Goal: Use online tool/utility

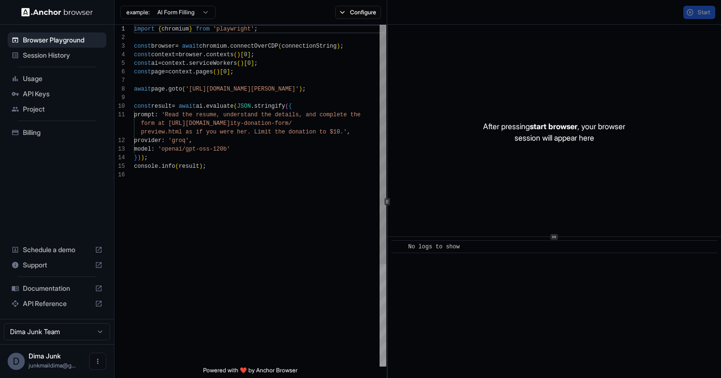
scroll to position [86, 0]
click at [351, 225] on div "import { chromium } from 'playwright' ; const browser = await chromium . connec…" at bounding box center [260, 269] width 252 height 488
click at [691, 4] on div "Start" at bounding box center [554, 12] width 334 height 25
click at [692, 11] on button "Start" at bounding box center [700, 12] width 32 height 13
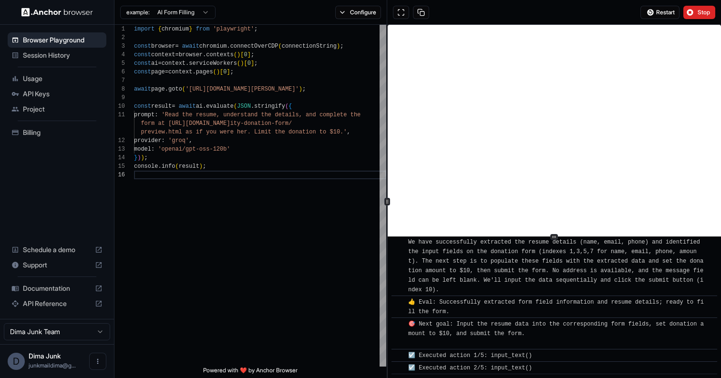
scroll to position [347, 0]
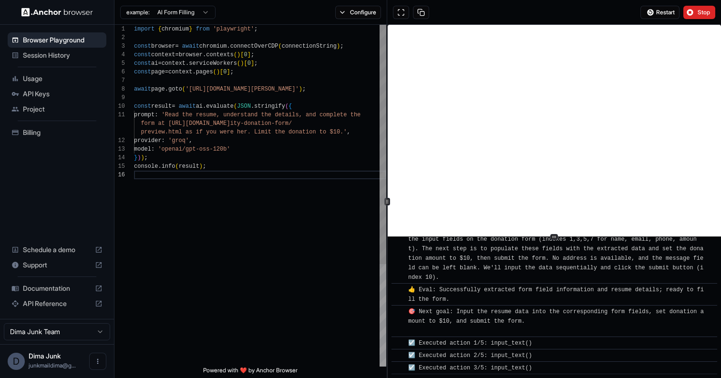
click at [190, 126] on div "import { chromium } from 'playwright' ; const browser = await chromium . connec…" at bounding box center [260, 269] width 252 height 488
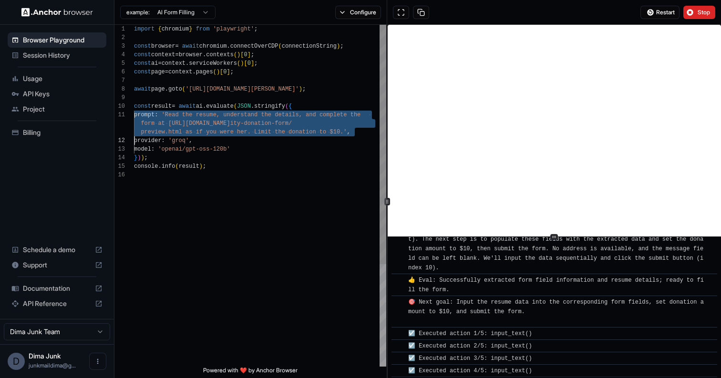
scroll to position [360, 0]
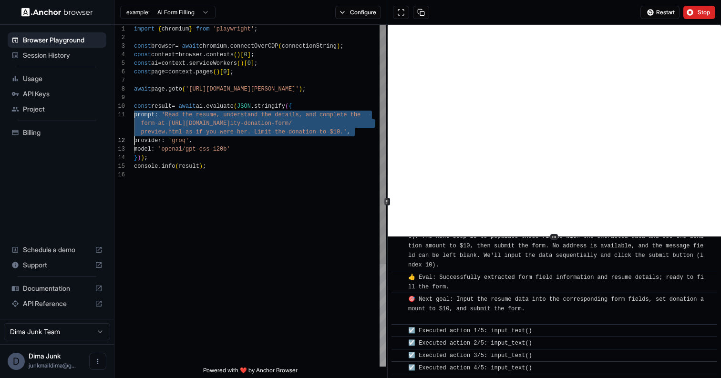
click at [190, 126] on div "import { chromium } from 'playwright' ; const browser = await chromium . connec…" at bounding box center [260, 269] width 252 height 488
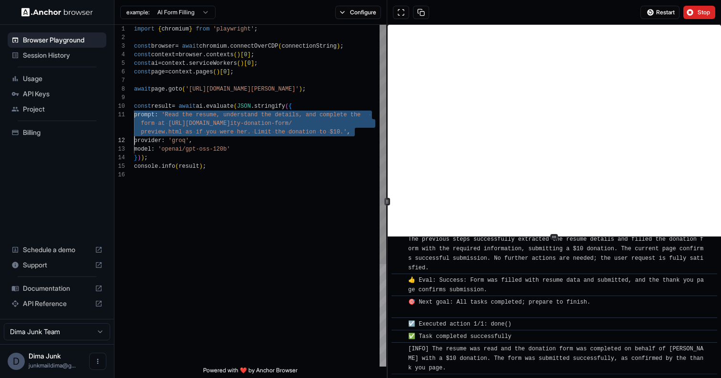
scroll to position [535, 0]
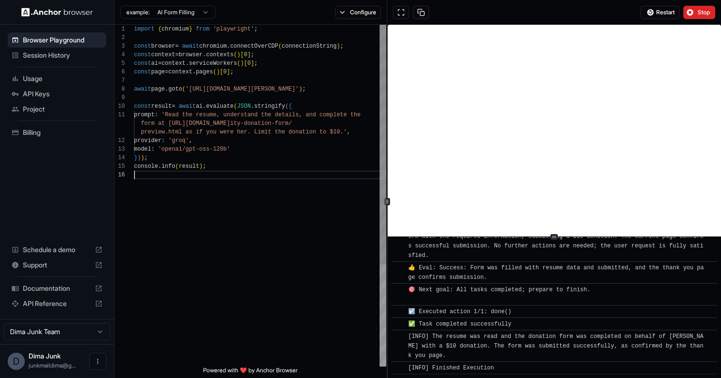
click at [328, 197] on div "import { chromium } from 'playwright' ; const browser = await chromium . connec…" at bounding box center [260, 269] width 252 height 488
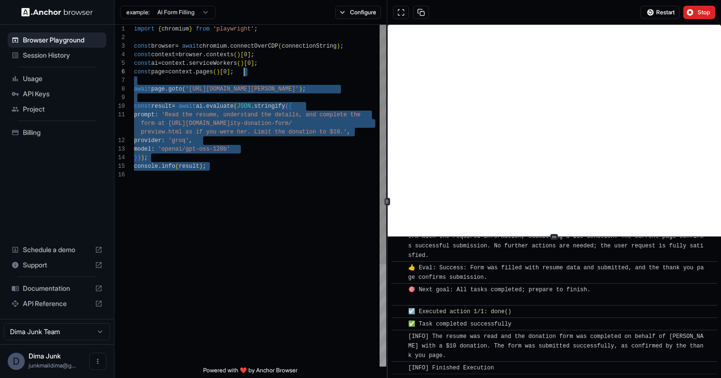
scroll to position [0, 0]
drag, startPoint x: 322, startPoint y: 230, endPoint x: 325, endPoint y: 28, distance: 202.3
click at [325, 28] on div "import { chromium } from 'playwright' ; const browser = await chromium . connec…" at bounding box center [260, 269] width 252 height 488
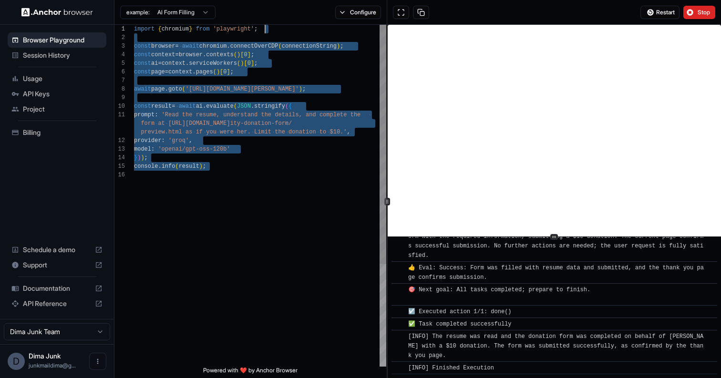
type textarea "**********"
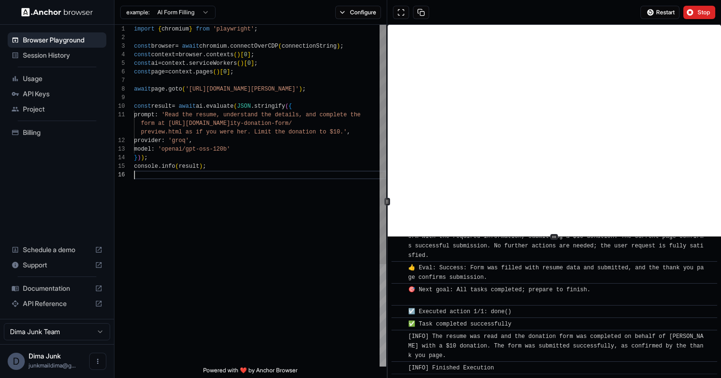
click at [294, 193] on div "import { chromium } from 'playwright' ; const browser = await chromium . connec…" at bounding box center [260, 269] width 252 height 488
